Goal: Task Accomplishment & Management: Complete application form

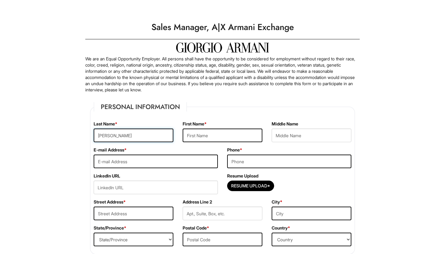
type input "[PERSON_NAME]"
type input "[EMAIL_ADDRESS][DOMAIN_NAME]"
type input "2674667770"
click at [242, 185] on input "Resume Upload*" at bounding box center [251, 186] width 46 height 10
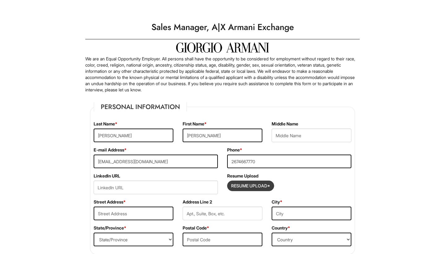
type input "C:\fakepath\[PERSON_NAME].pdf"
type input "18"
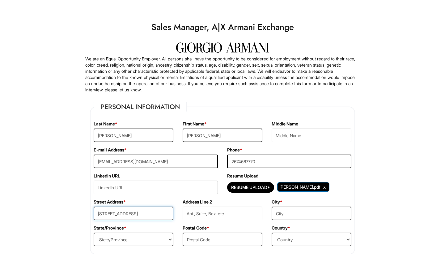
type input "[STREET_ADDRESS]"
type input "apt 300"
type input "Phila"
select select "PA"
type input "19125"
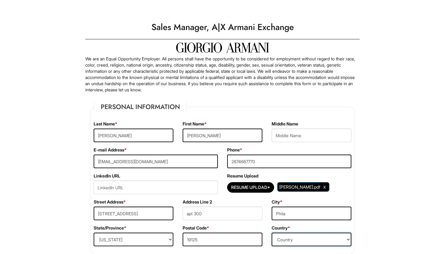
select select "[GEOGRAPHIC_DATA]"
click at [270, 204] on div "City * Phila" at bounding box center [311, 212] width 89 height 26
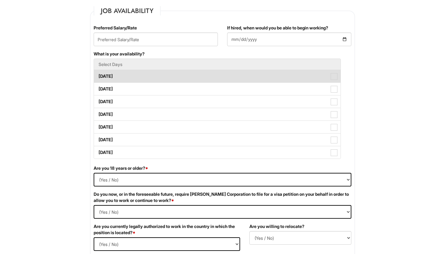
scroll to position [255, 0]
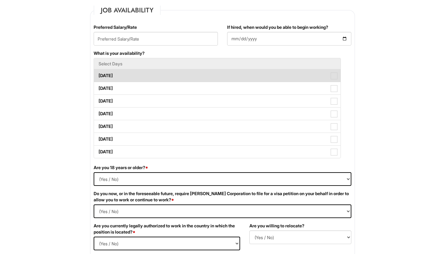
click at [147, 78] on label "[DATE]" at bounding box center [217, 75] width 247 height 12
click at [98, 75] on Available_Monday "[DATE]" at bounding box center [96, 73] width 4 height 4
checkbox Available_Monday "true"
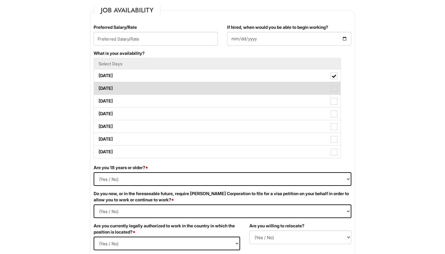
click at [148, 87] on label "[DATE]" at bounding box center [217, 88] width 247 height 12
click at [98, 87] on Available_Tuesday "[DATE]" at bounding box center [96, 85] width 4 height 4
checkbox Available_Tuesday "true"
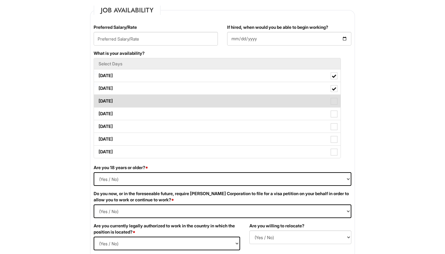
click at [148, 98] on label "[DATE]" at bounding box center [217, 101] width 247 height 12
click at [98, 98] on Available_Wednesday "[DATE]" at bounding box center [96, 98] width 4 height 4
checkbox Available_Wednesday "true"
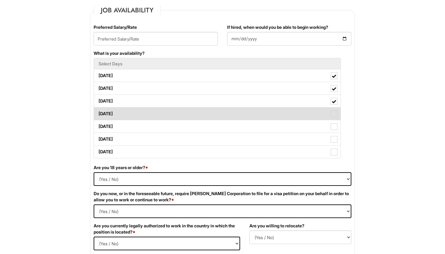
click at [147, 118] on label "[DATE]" at bounding box center [217, 113] width 247 height 12
click at [98, 113] on Available_Thursday "[DATE]" at bounding box center [96, 111] width 4 height 4
checkbox Available_Thursday "true"
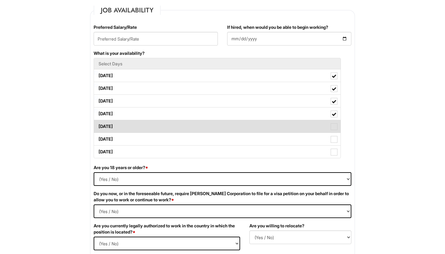
click at [146, 125] on label "[DATE]" at bounding box center [217, 126] width 247 height 12
click at [98, 125] on Available_Friday "[DATE]" at bounding box center [96, 123] width 4 height 4
checkbox Available_Friday "true"
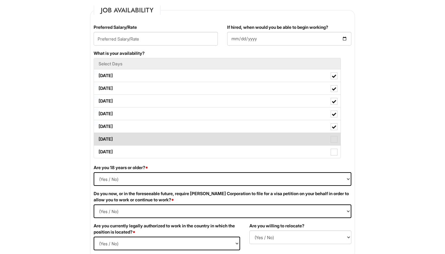
click at [149, 140] on label "[DATE]" at bounding box center [217, 139] width 247 height 12
click at [98, 138] on Available_Saturday "[DATE]" at bounding box center [96, 136] width 4 height 4
checkbox Available_Saturday "true"
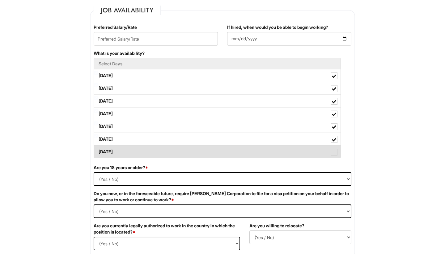
click at [157, 152] on label "[DATE]" at bounding box center [217, 151] width 247 height 12
click at [98, 151] on Available_Sunday "[DATE]" at bounding box center [96, 149] width 4 height 4
checkbox Available_Sunday "true"
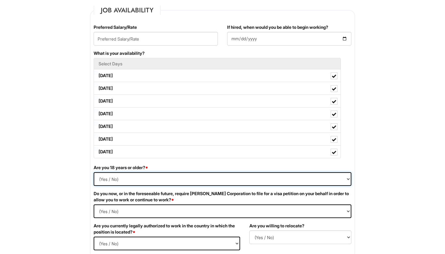
select select "Yes"
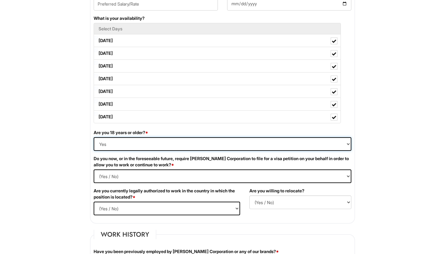
scroll to position [296, 0]
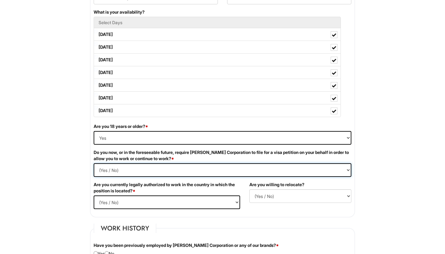
select Required "No"
select select "Yes"
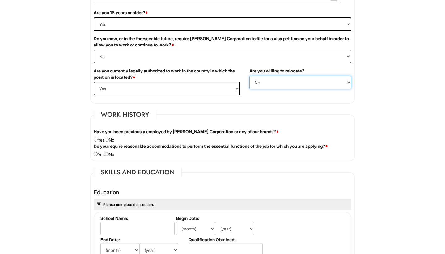
scroll to position [410, 0]
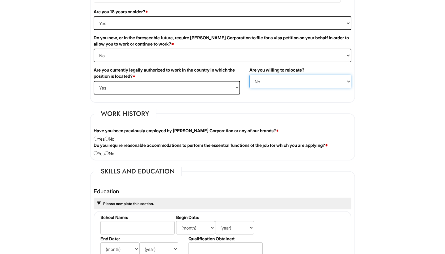
select select "Y"
click at [97, 138] on input "radio" at bounding box center [96, 138] width 4 height 4
radio input "true"
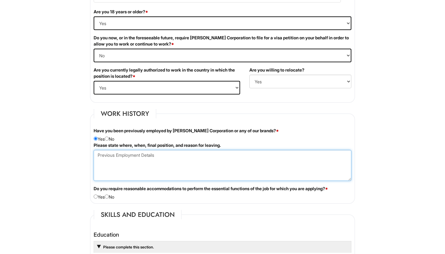
click at [126, 156] on Employment at bounding box center [223, 165] width 258 height 31
type Employment "[GEOGRAPHIC_DATA], [GEOGRAPHIC_DATA] Client Advisor Left for better salary"
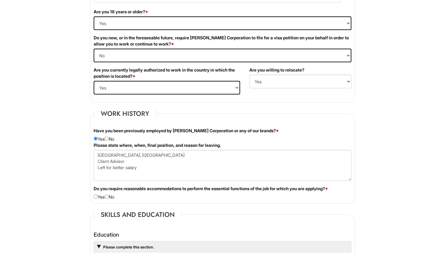
click at [109, 196] on input "radio" at bounding box center [107, 196] width 4 height 4
radio input "true"
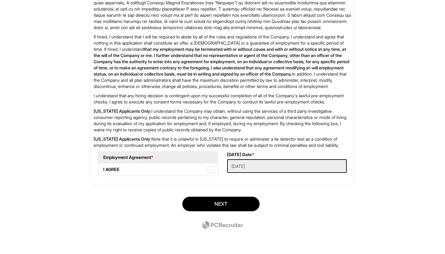
scroll to position [1020, 0]
click at [211, 171] on span at bounding box center [211, 169] width 7 height 7
click at [103, 168] on AGREE "I AGREE" at bounding box center [101, 166] width 4 height 4
checkbox AGREE "true"
click at [233, 203] on button "Next" at bounding box center [220, 203] width 77 height 15
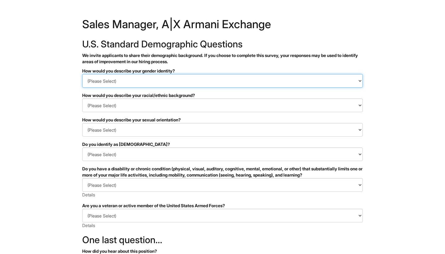
select select "Man"
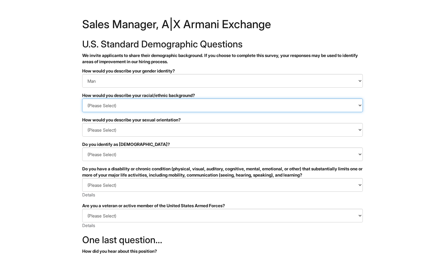
select select "Black or of African descent"
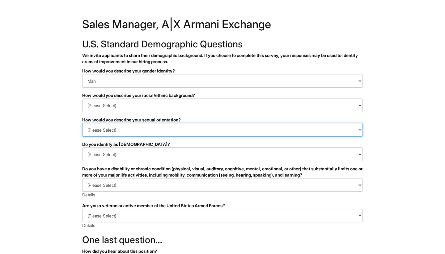
select select "Heterosexual"
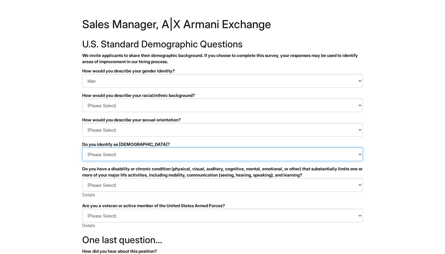
select select "No"
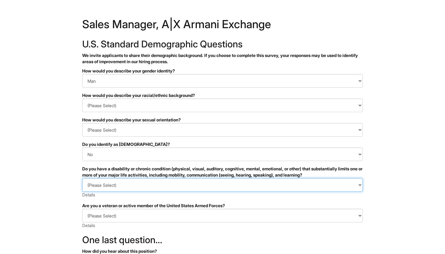
select select "NO, I DON'T HAVE A DISABILITY"
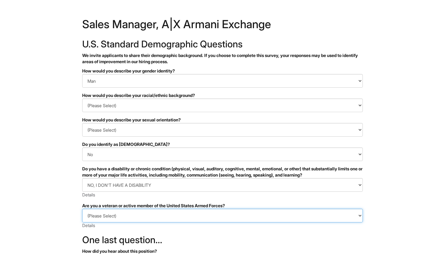
select select "I AM NOT A PROTECTED VETERAN"
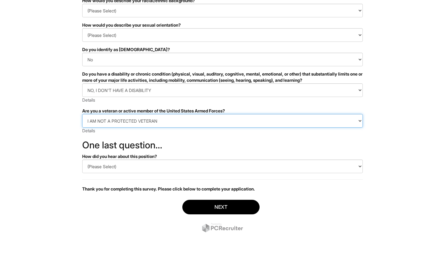
scroll to position [95, 0]
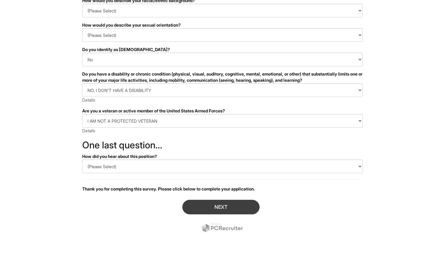
click at [209, 207] on button "Next" at bounding box center [220, 206] width 77 height 15
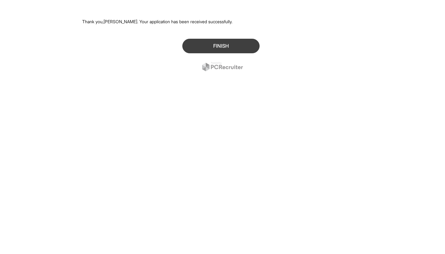
click at [214, 48] on button "Finish" at bounding box center [220, 46] width 77 height 15
